Goal: Book appointment/travel/reservation

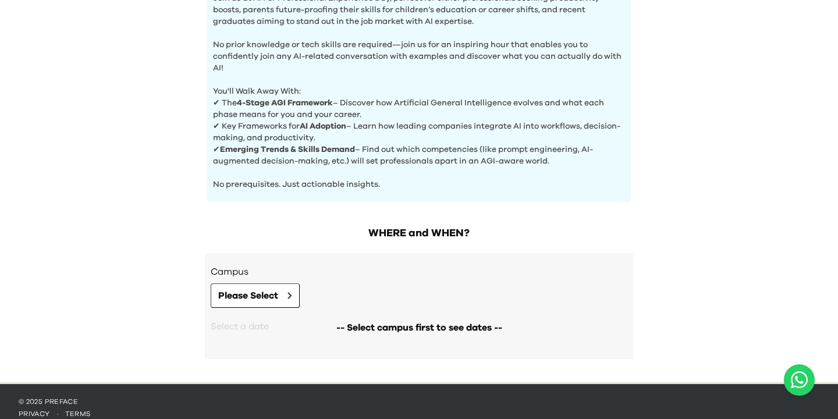
scroll to position [427, 0]
click at [374, 326] on span "-- Select campus first to see dates --" at bounding box center [419, 327] width 166 height 14
click at [287, 307] on button "Please Select" at bounding box center [255, 295] width 89 height 24
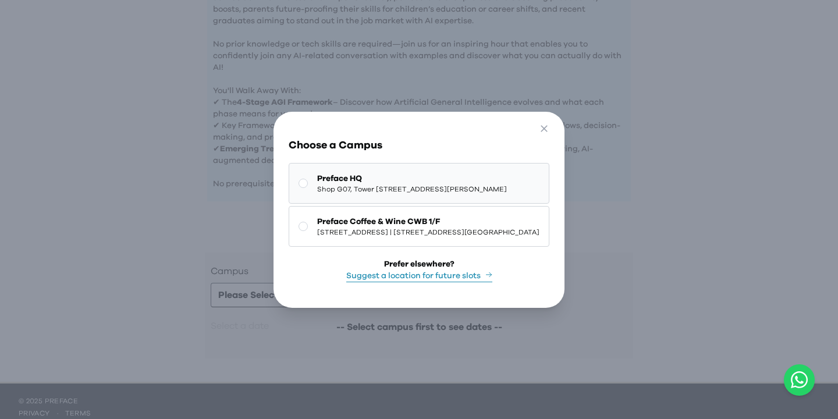
click at [331, 194] on span "Shop G07, Tower [STREET_ADDRESS][PERSON_NAME]" at bounding box center [412, 188] width 190 height 9
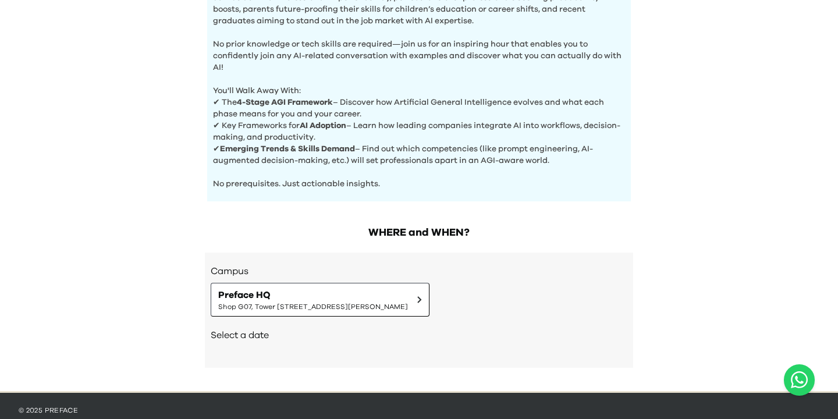
scroll to position [449, 0]
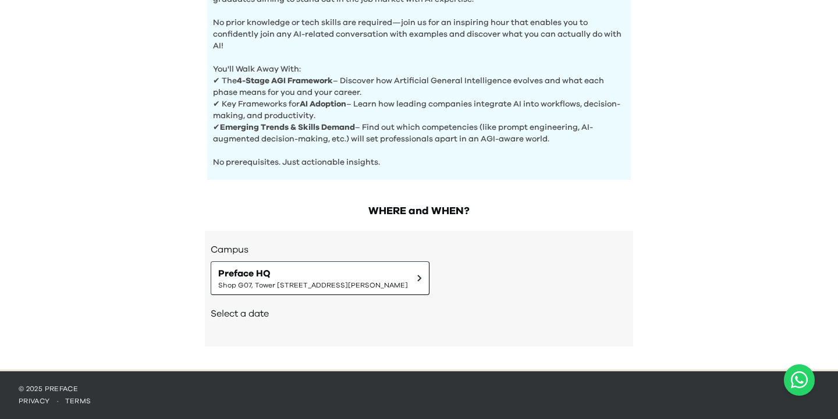
click at [242, 317] on h2 "Select a date" at bounding box center [419, 314] width 417 height 14
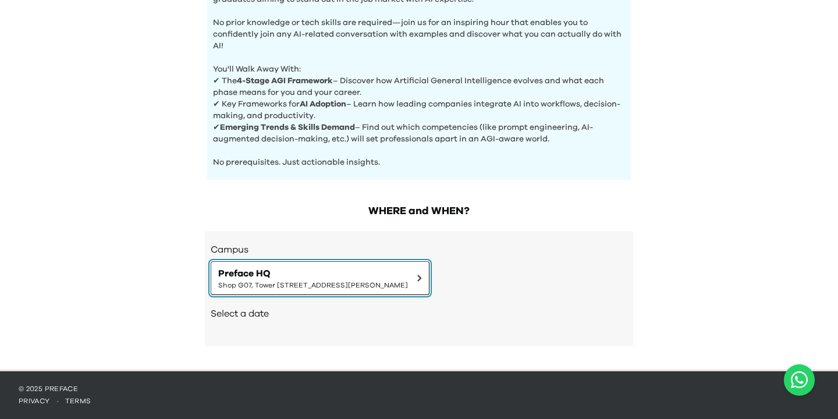
click at [273, 276] on span "Preface HQ" at bounding box center [313, 274] width 190 height 14
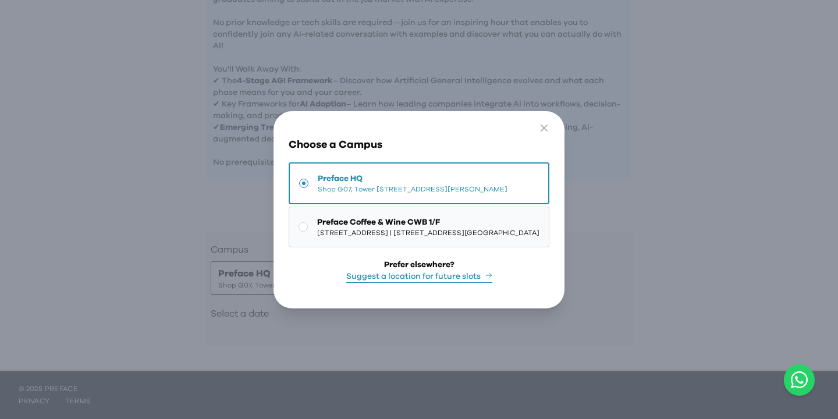
click at [317, 225] on span "Preface Coffee & Wine CWB 1/F" at bounding box center [428, 222] width 222 height 12
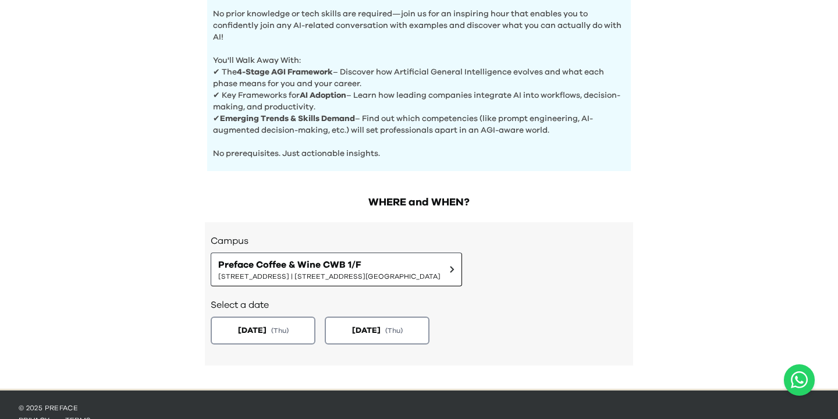
scroll to position [477, 0]
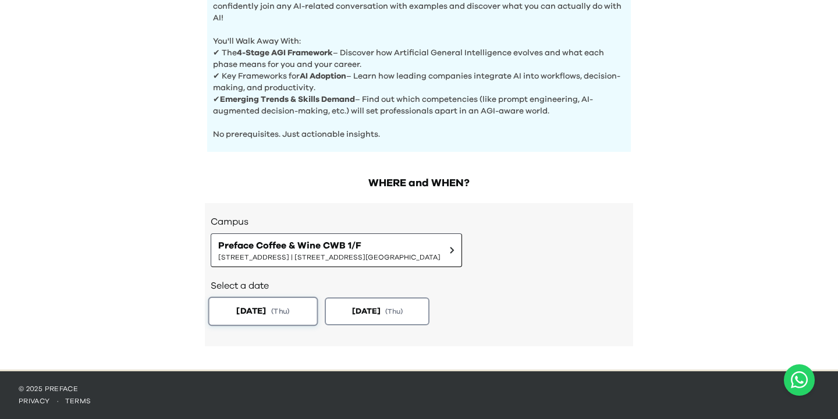
click at [271, 303] on button "[DATE] ( Thu )" at bounding box center [263, 311] width 110 height 29
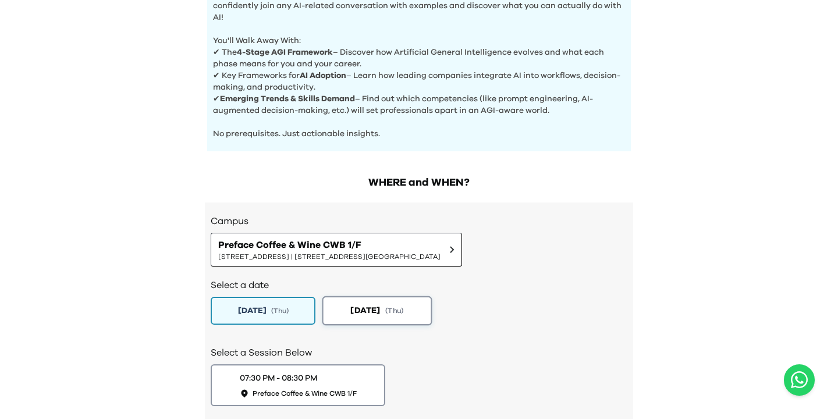
scroll to position [558, 0]
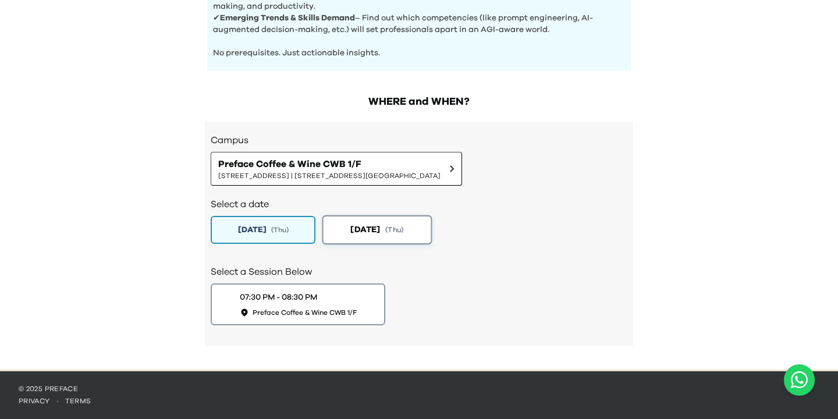
click at [361, 239] on button "[DATE] ( Thu )" at bounding box center [377, 229] width 110 height 29
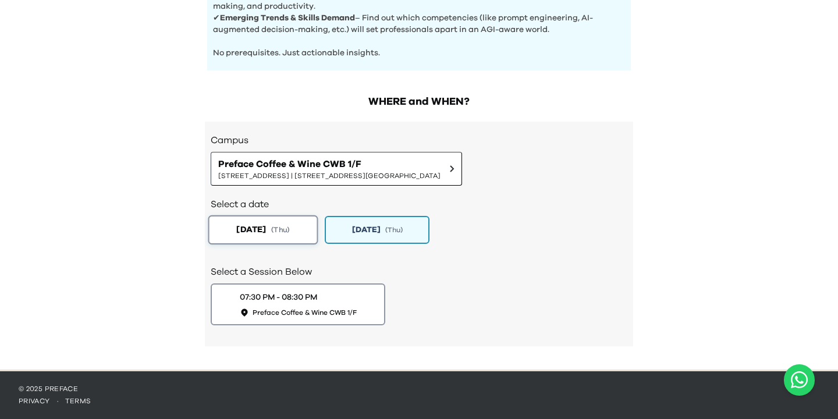
click at [276, 234] on button "[DATE] ( Thu )" at bounding box center [263, 229] width 110 height 29
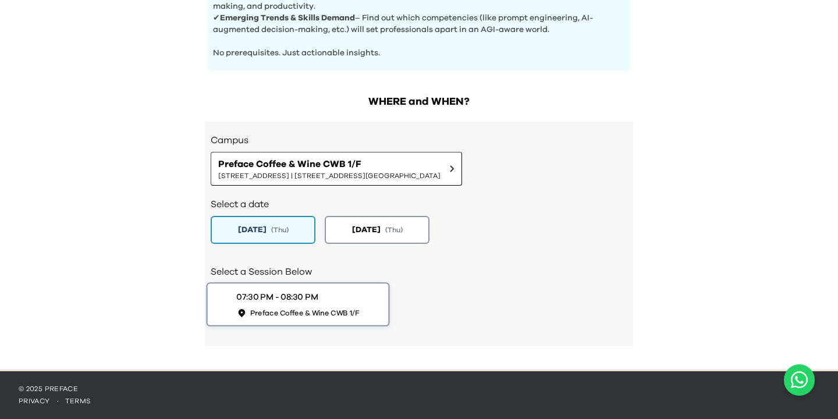
click at [278, 306] on div "07:30 PM - 08:30 PM Preface Coffee & Wine CWB 1/F" at bounding box center [297, 304] width 123 height 27
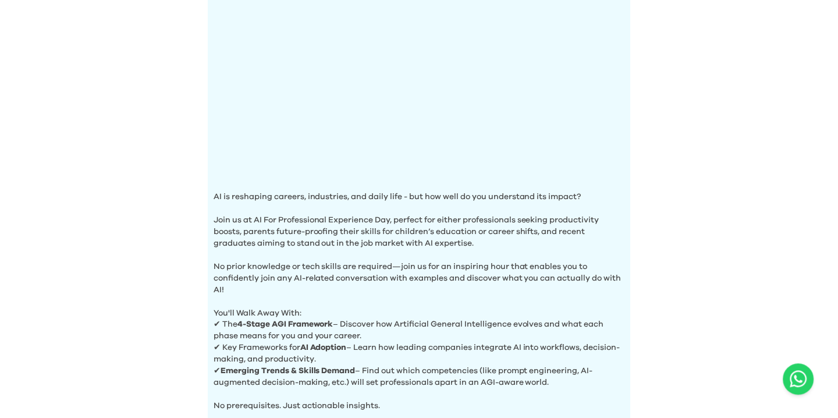
scroll to position [0, 0]
